Goal: Information Seeking & Learning: Learn about a topic

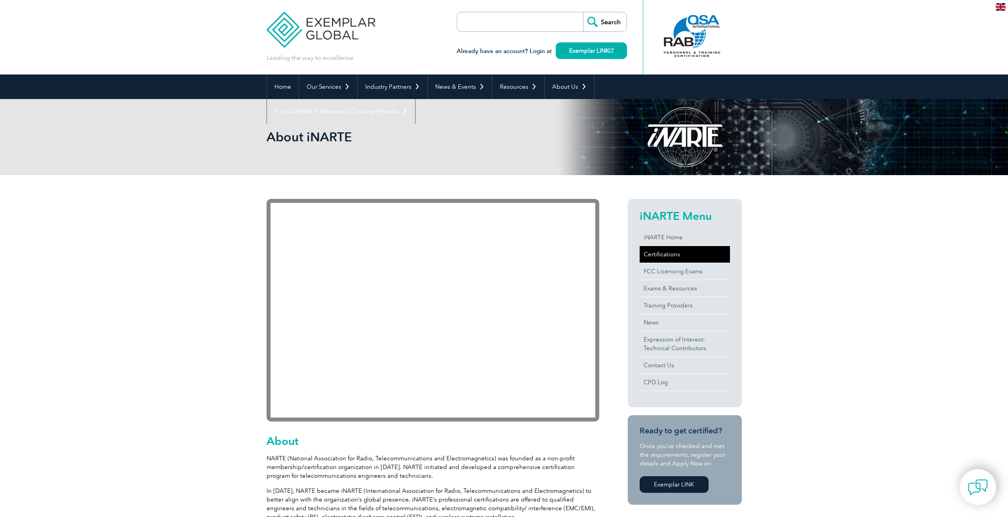
click at [670, 256] on link "Certifications" at bounding box center [685, 254] width 90 height 17
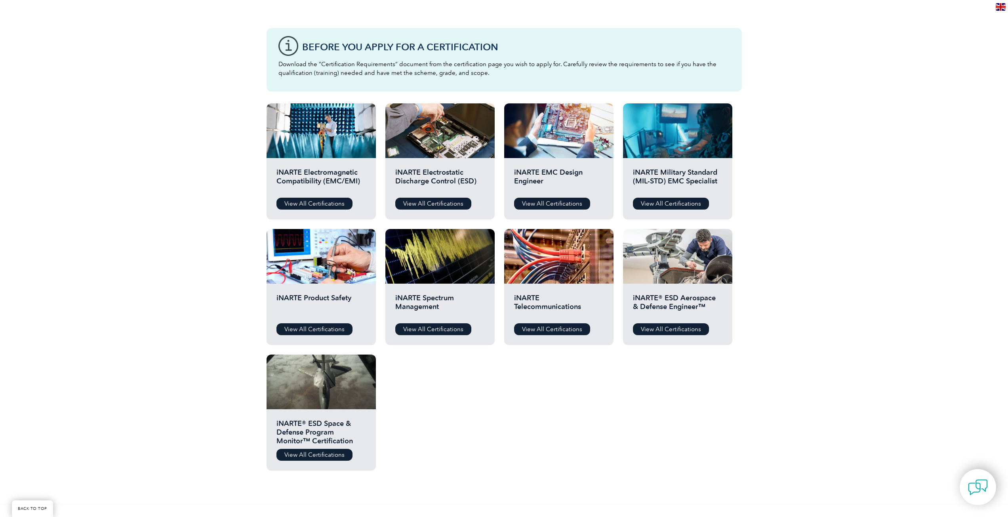
scroll to position [198, 0]
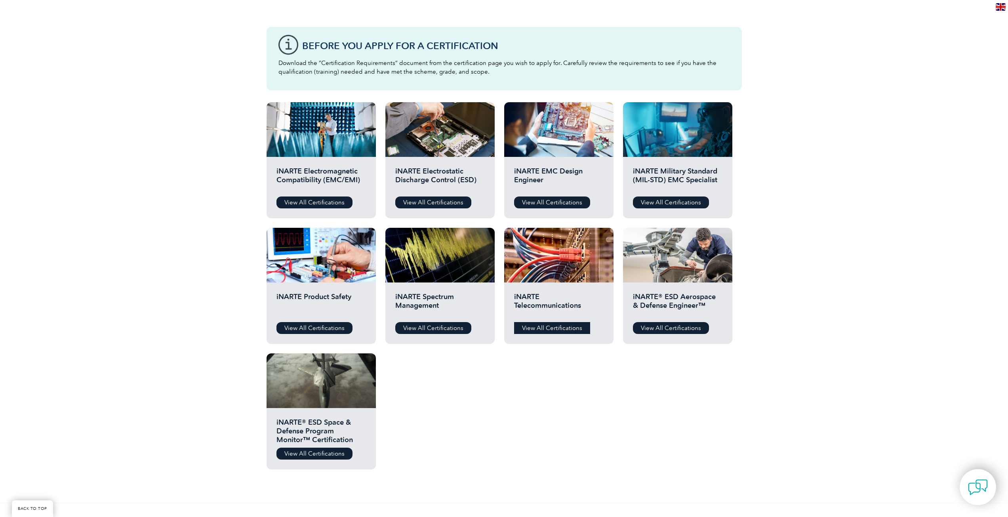
click at [542, 328] on link "View All Certifications" at bounding box center [552, 328] width 76 height 12
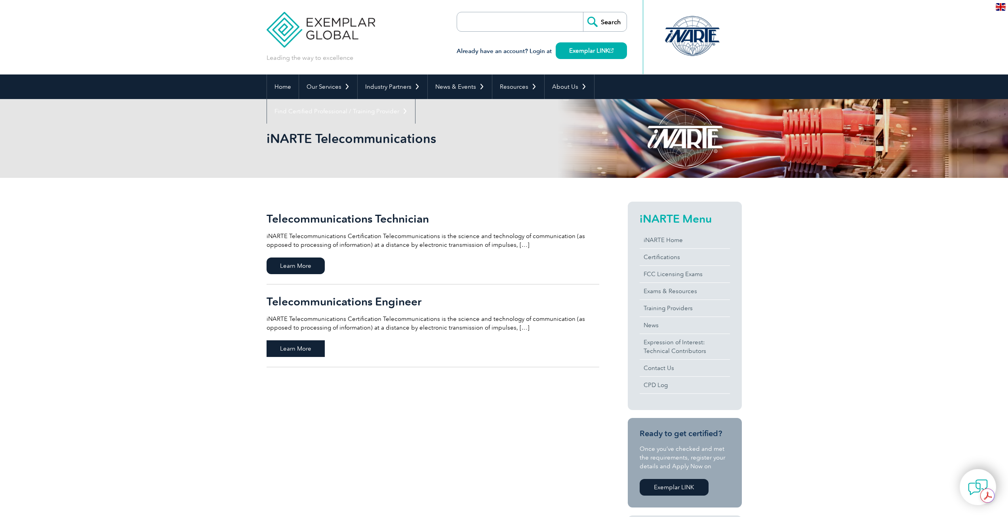
click at [292, 345] on span "Learn More" at bounding box center [296, 348] width 58 height 17
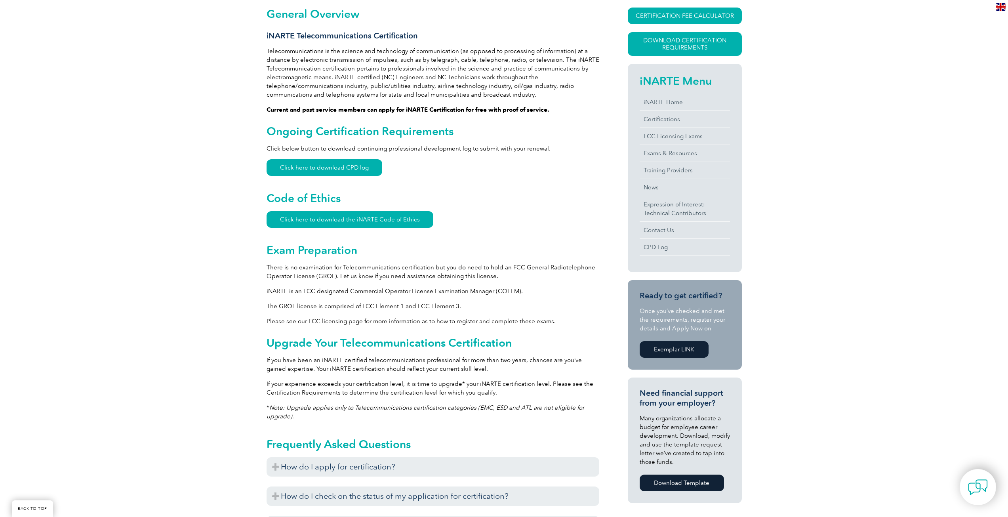
scroll to position [198, 0]
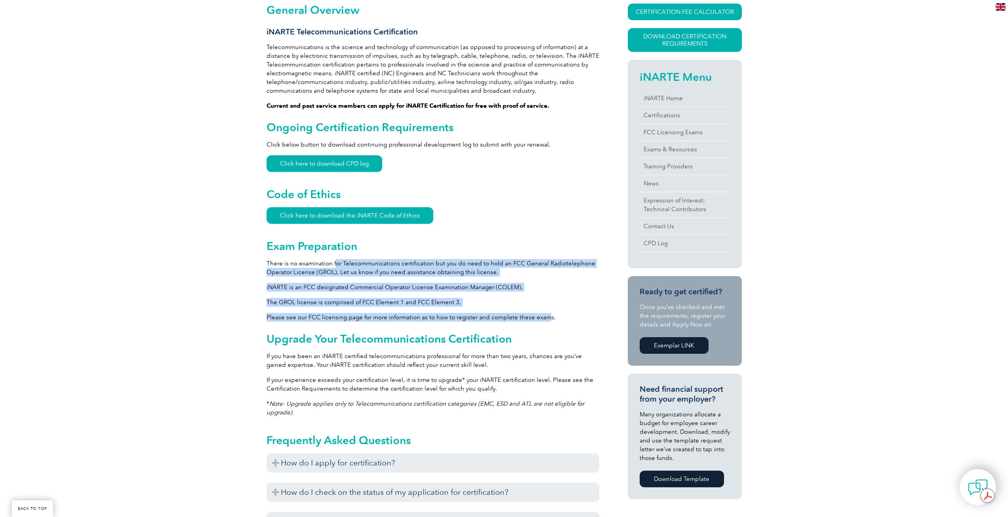
drag, startPoint x: 336, startPoint y: 263, endPoint x: 547, endPoint y: 313, distance: 217.3
click at [547, 313] on div "General Overview iNARTE Telecommunications Certification Telecommunications is …" at bounding box center [433, 362] width 333 height 717
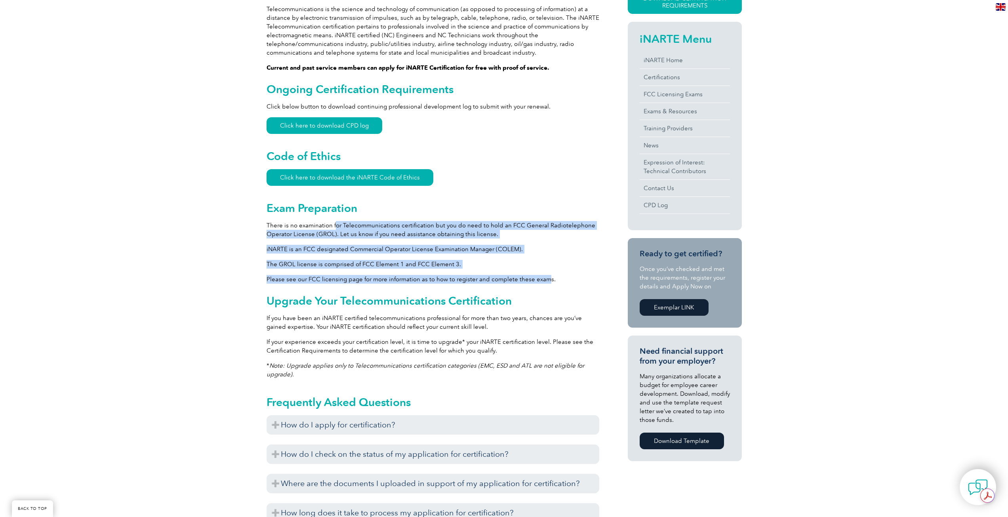
scroll to position [238, 0]
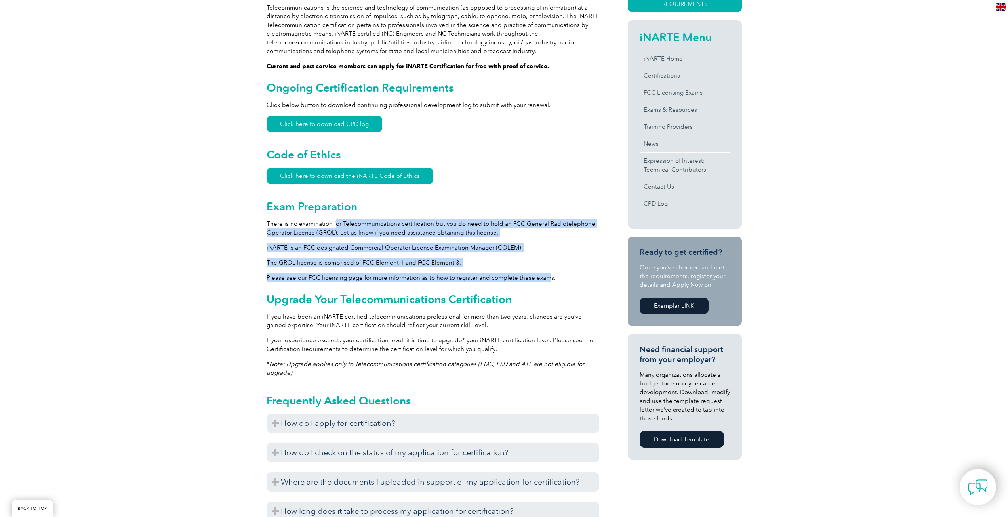
click at [485, 281] on p "Please see our FCC licensing page for more information as to how to register an…" at bounding box center [433, 277] width 333 height 9
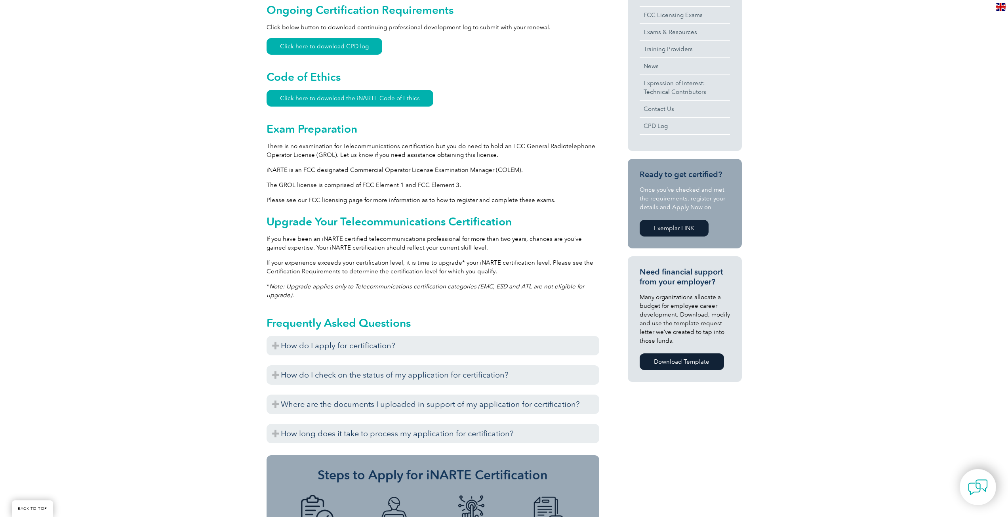
scroll to position [317, 0]
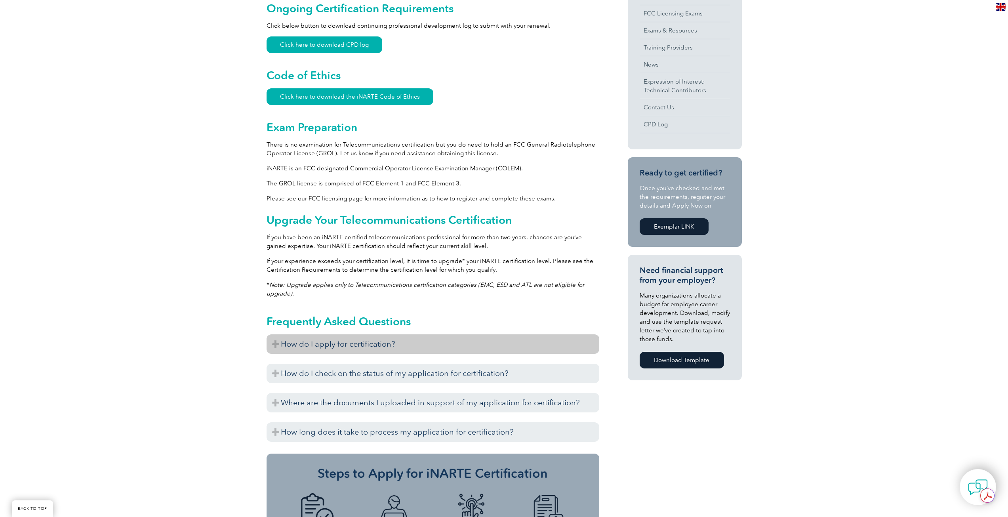
click at [452, 342] on h3 "How do I apply for certification?" at bounding box center [433, 343] width 333 height 19
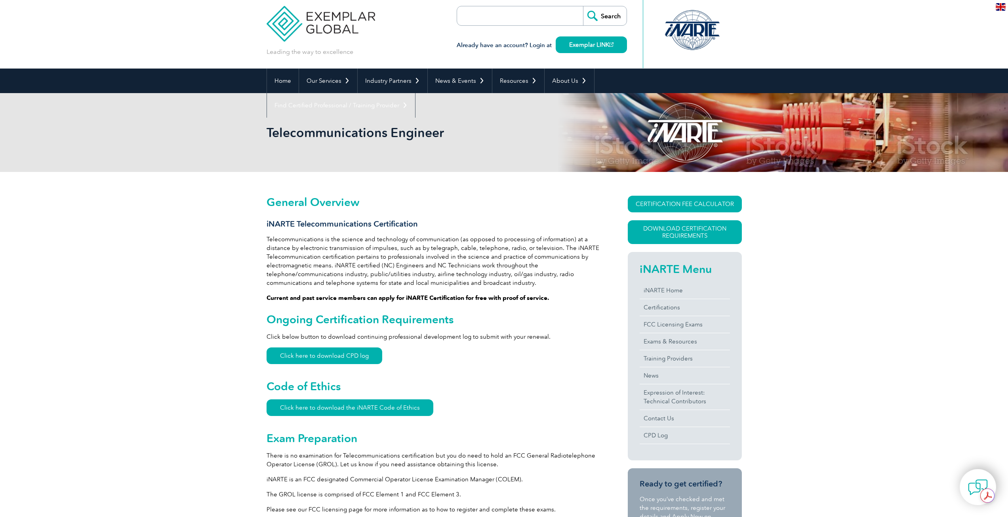
scroll to position [0, 0]
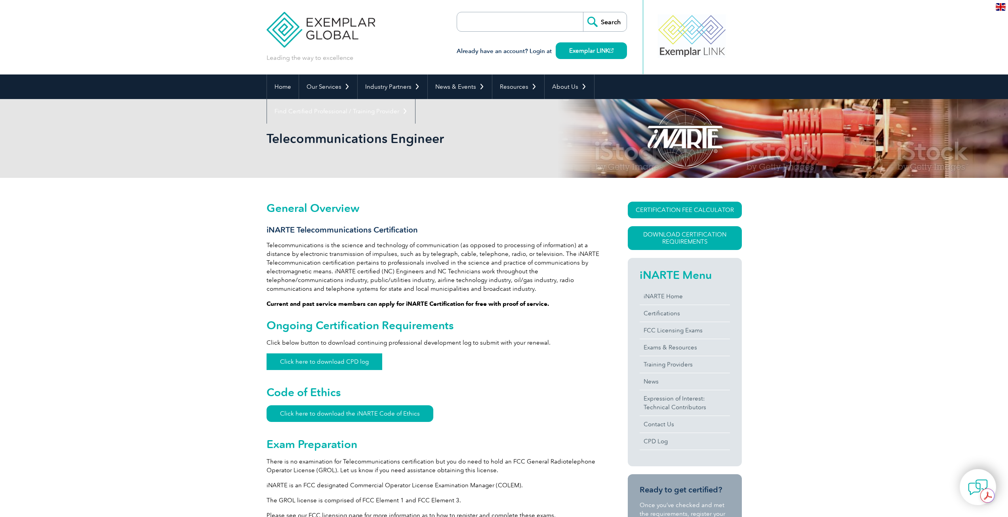
click at [358, 360] on link "Click here to download CPD log" at bounding box center [325, 361] width 116 height 17
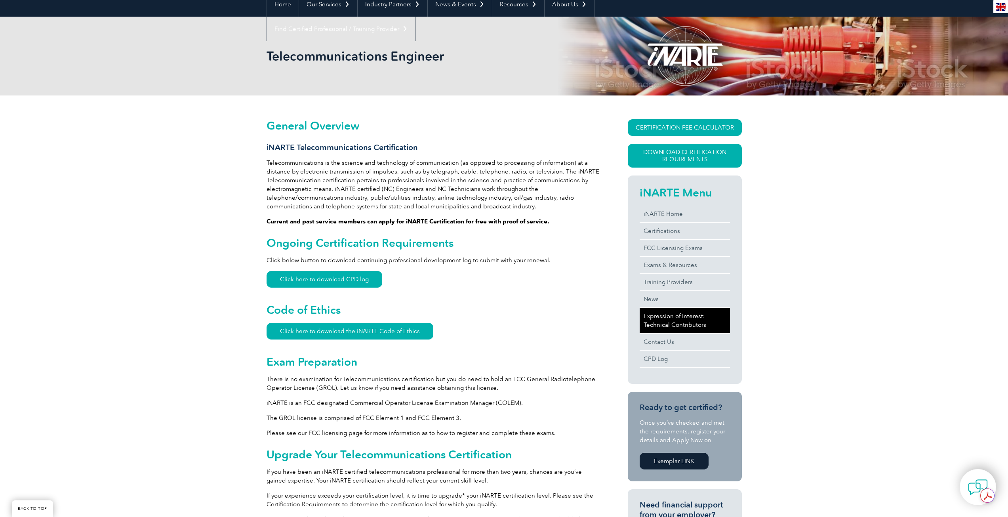
scroll to position [119, 0]
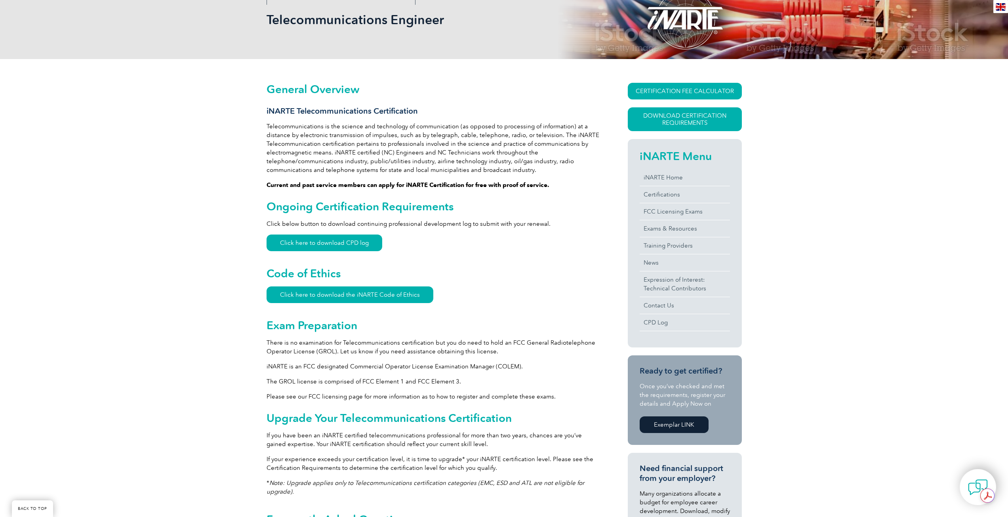
drag, startPoint x: 670, startPoint y: 306, endPoint x: 560, endPoint y: 285, distance: 111.7
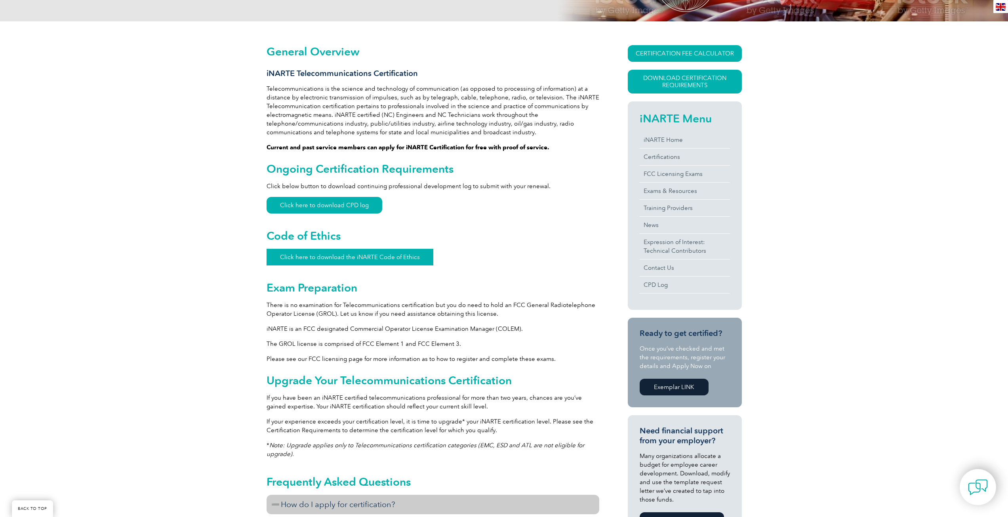
scroll to position [158, 0]
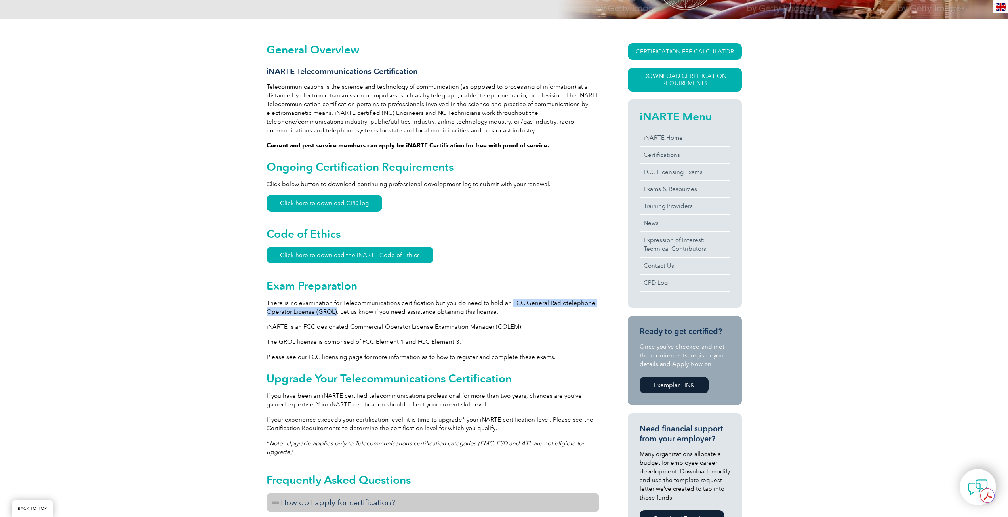
drag, startPoint x: 506, startPoint y: 302, endPoint x: 334, endPoint y: 310, distance: 172.1
click at [334, 310] on p "There is no examination for Telecommunications certification but you do need to…" at bounding box center [433, 307] width 333 height 17
copy p "FCC General Radiotelephone Operator License (GROL)"
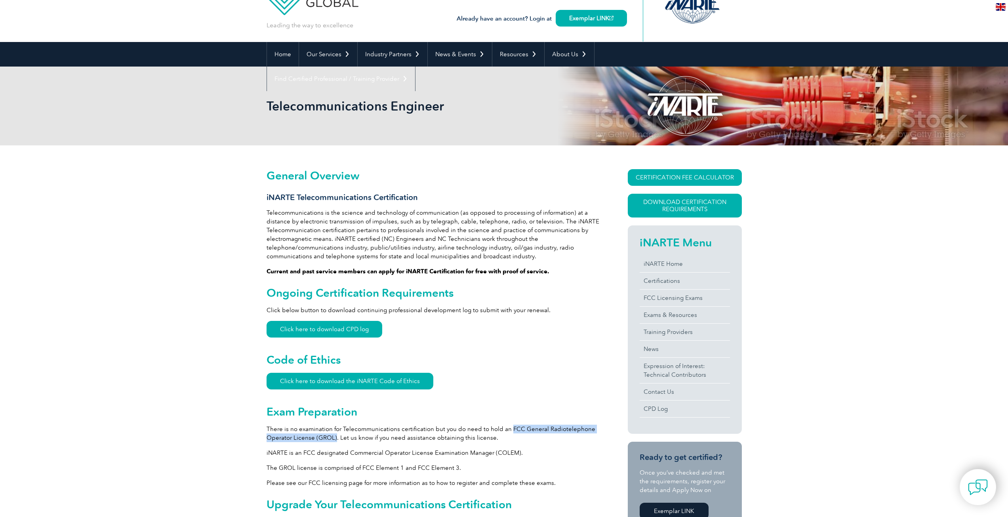
scroll to position [0, 0]
